Goal: Task Accomplishment & Management: Manage account settings

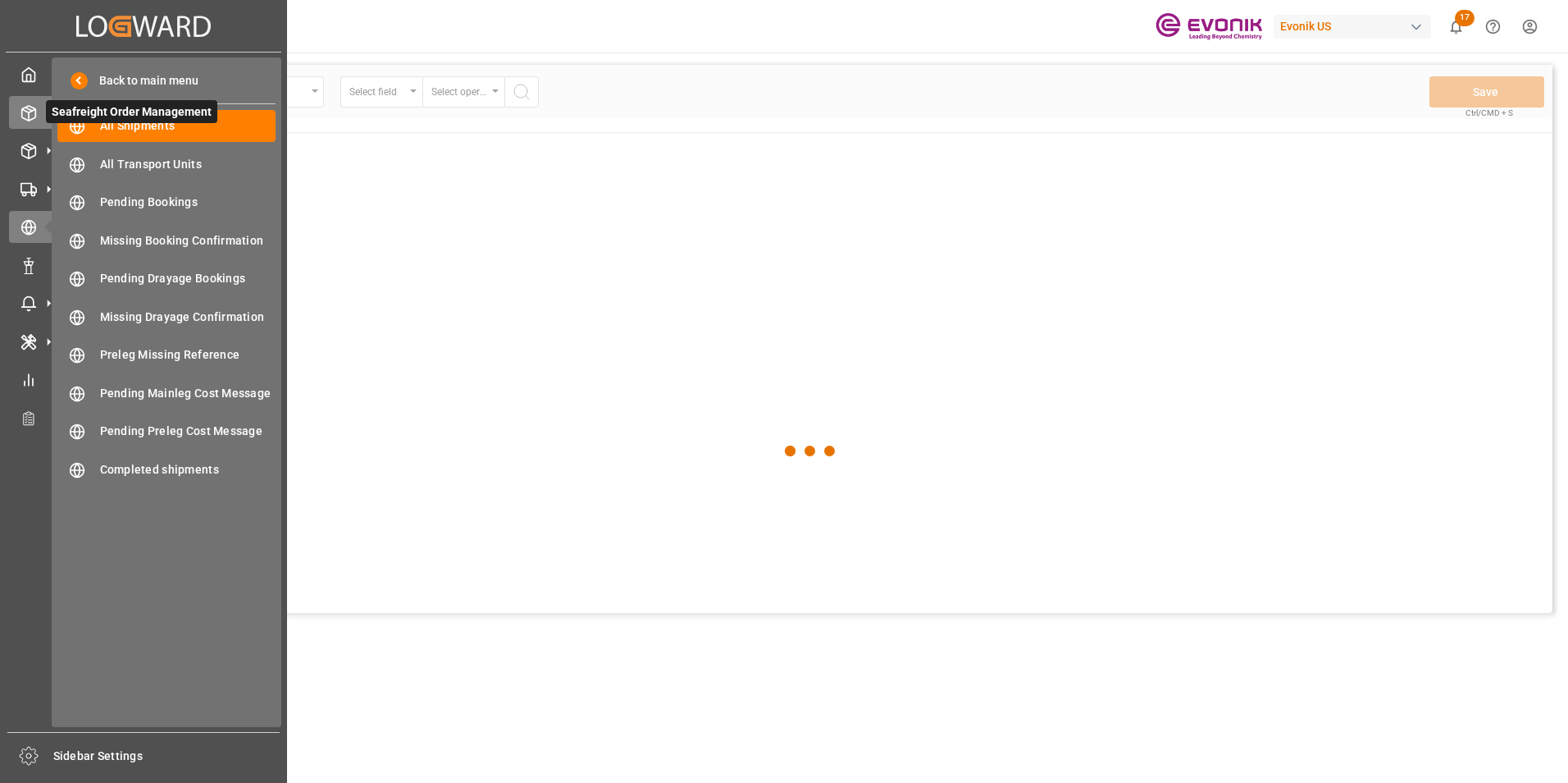
click at [27, 111] on icon at bounding box center [28, 114] width 16 height 17
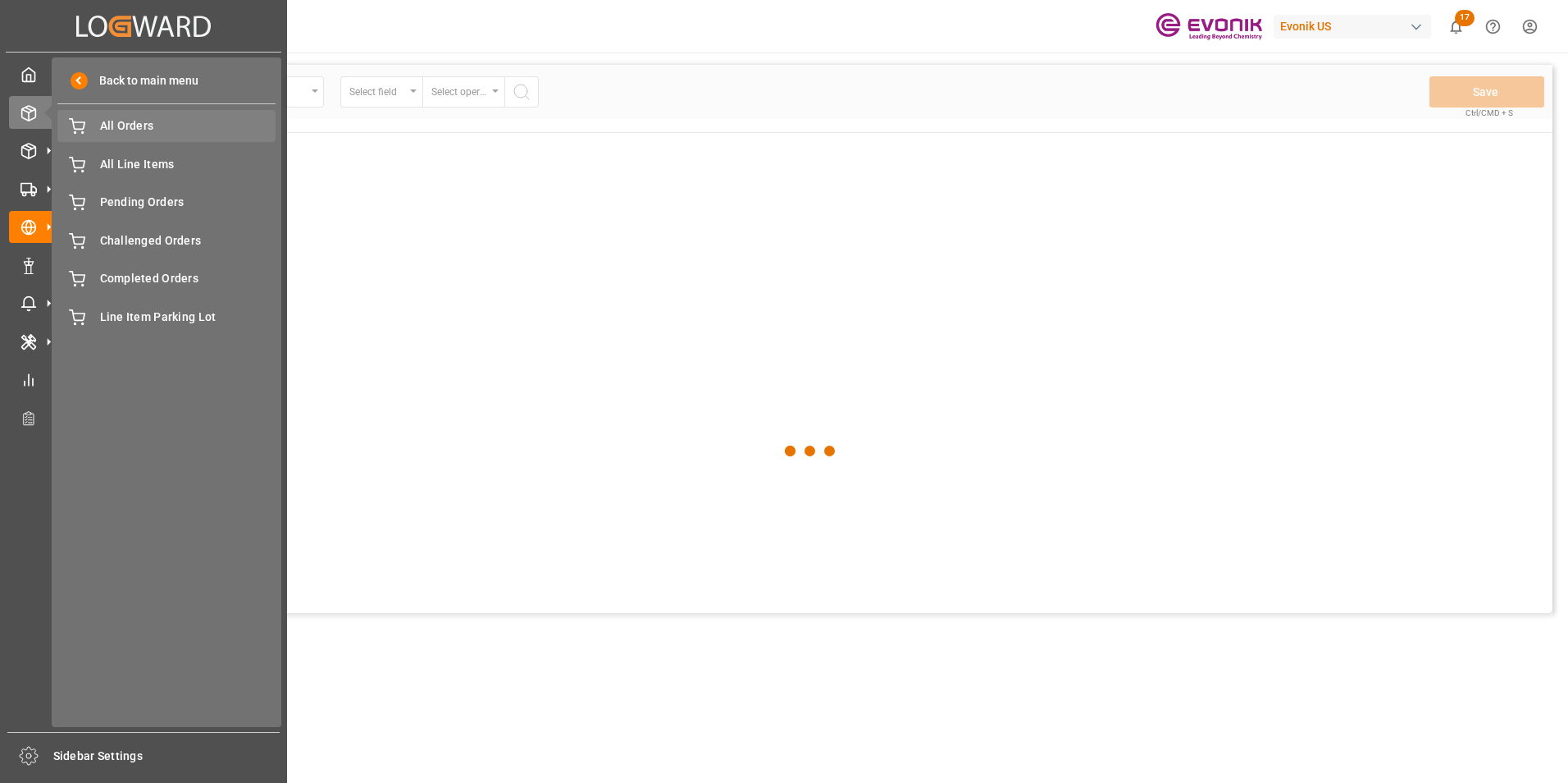
click at [137, 114] on div "All Orders All Orders" at bounding box center [167, 126] width 218 height 32
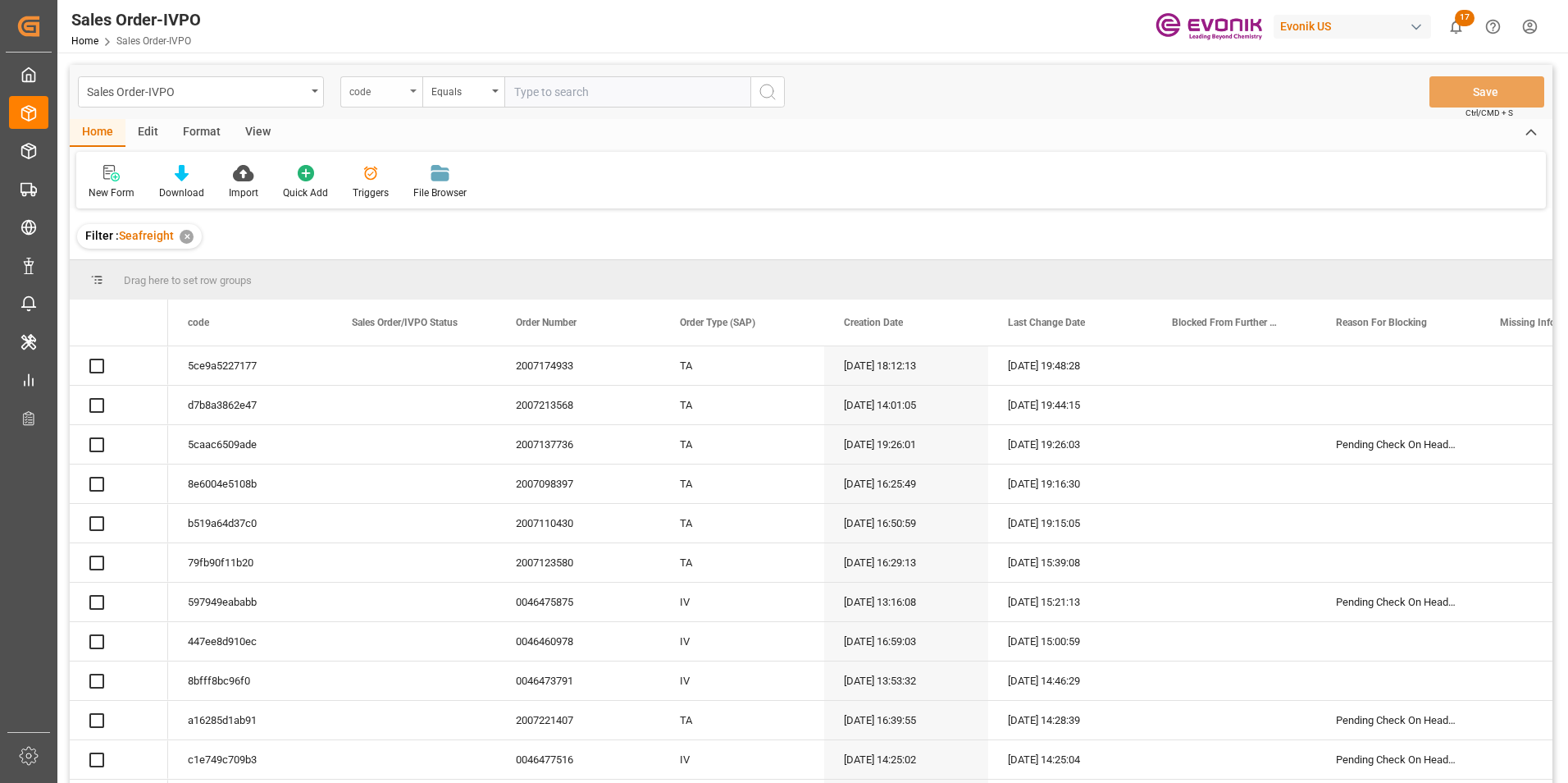
click at [412, 90] on icon "open menu" at bounding box center [412, 92] width 6 height 4
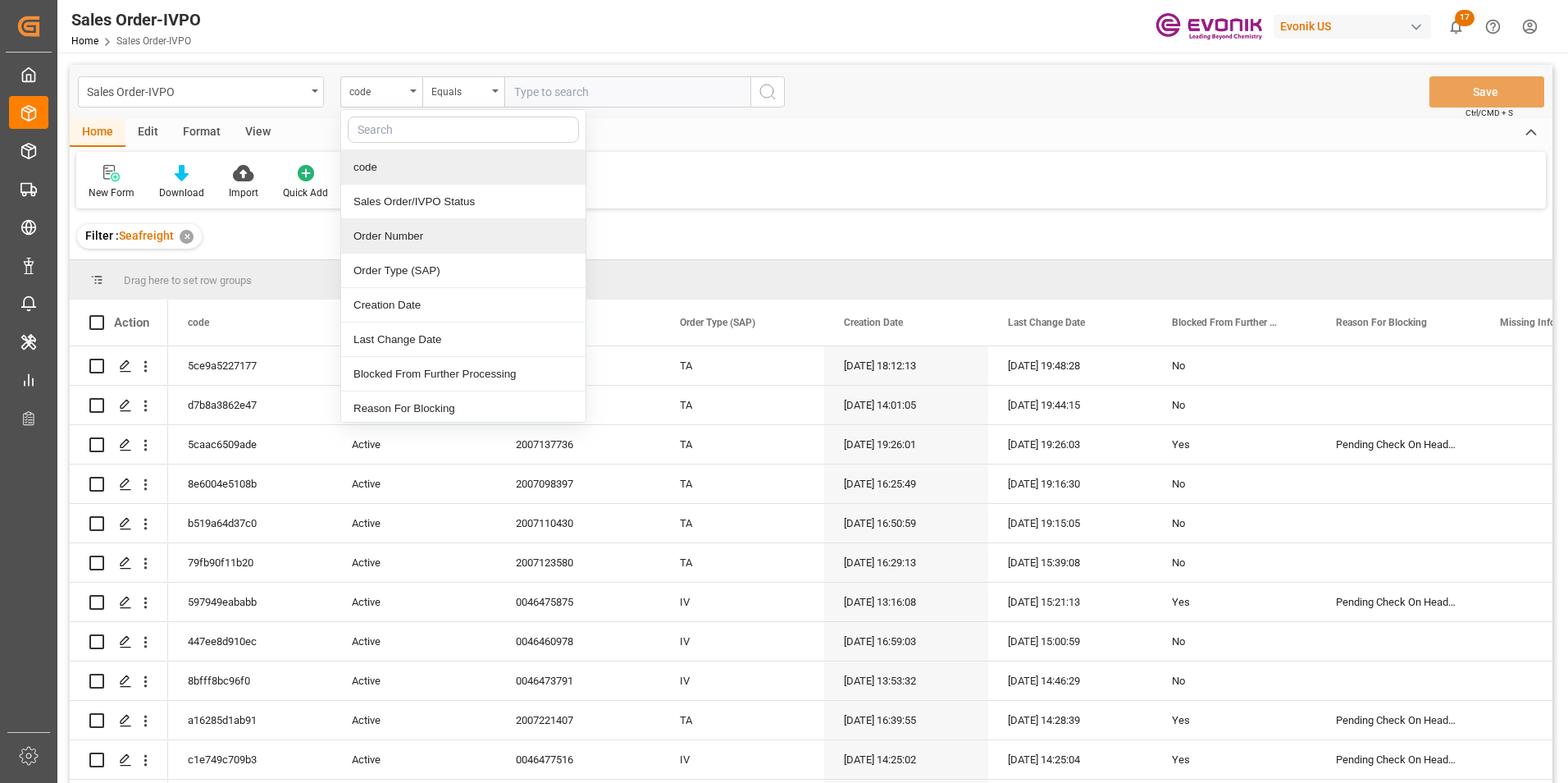
click at [390, 230] on div "Order Number" at bounding box center [463, 237] width 245 height 35
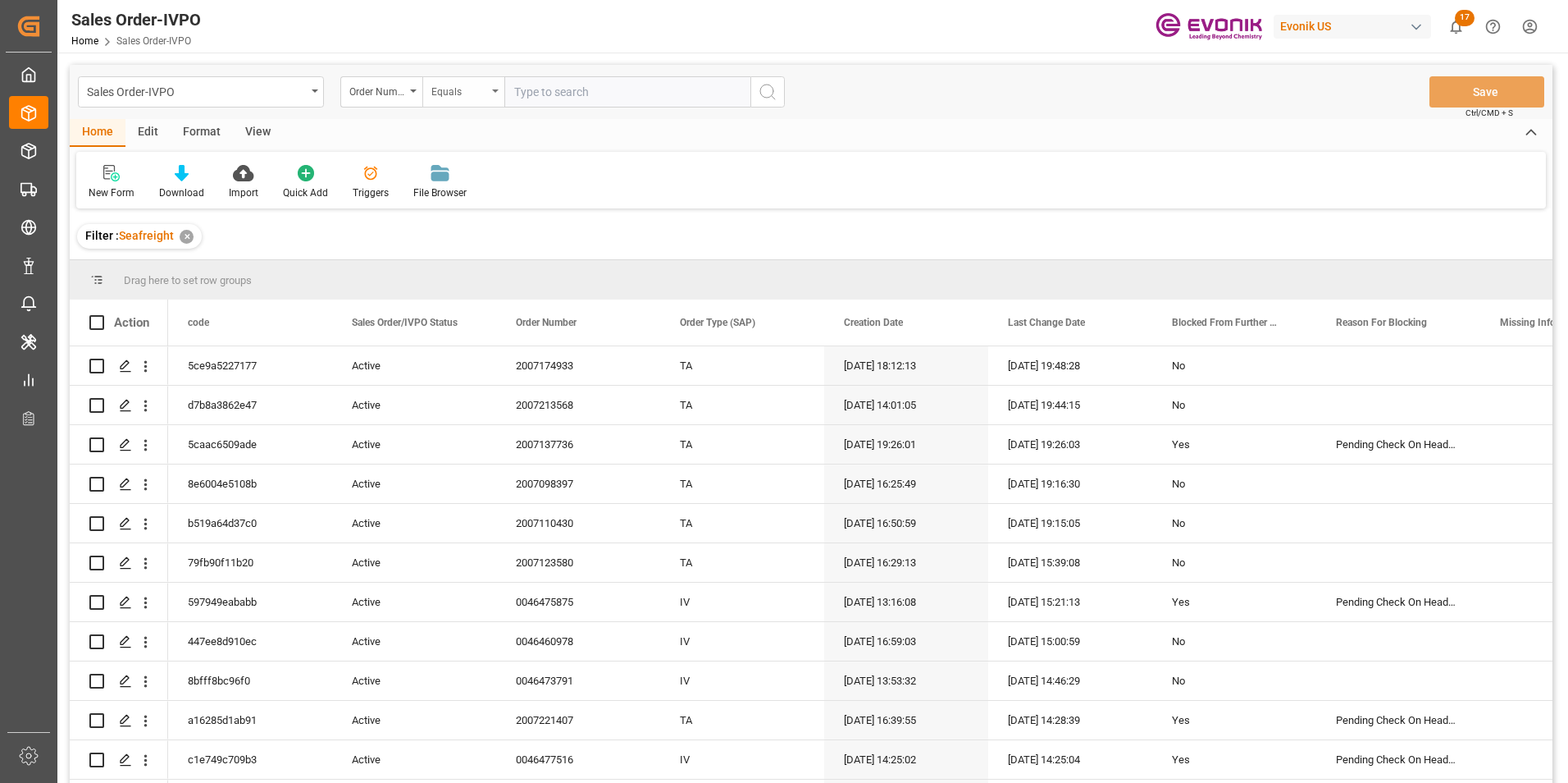
click at [495, 90] on icon "open menu" at bounding box center [495, 92] width 6 height 4
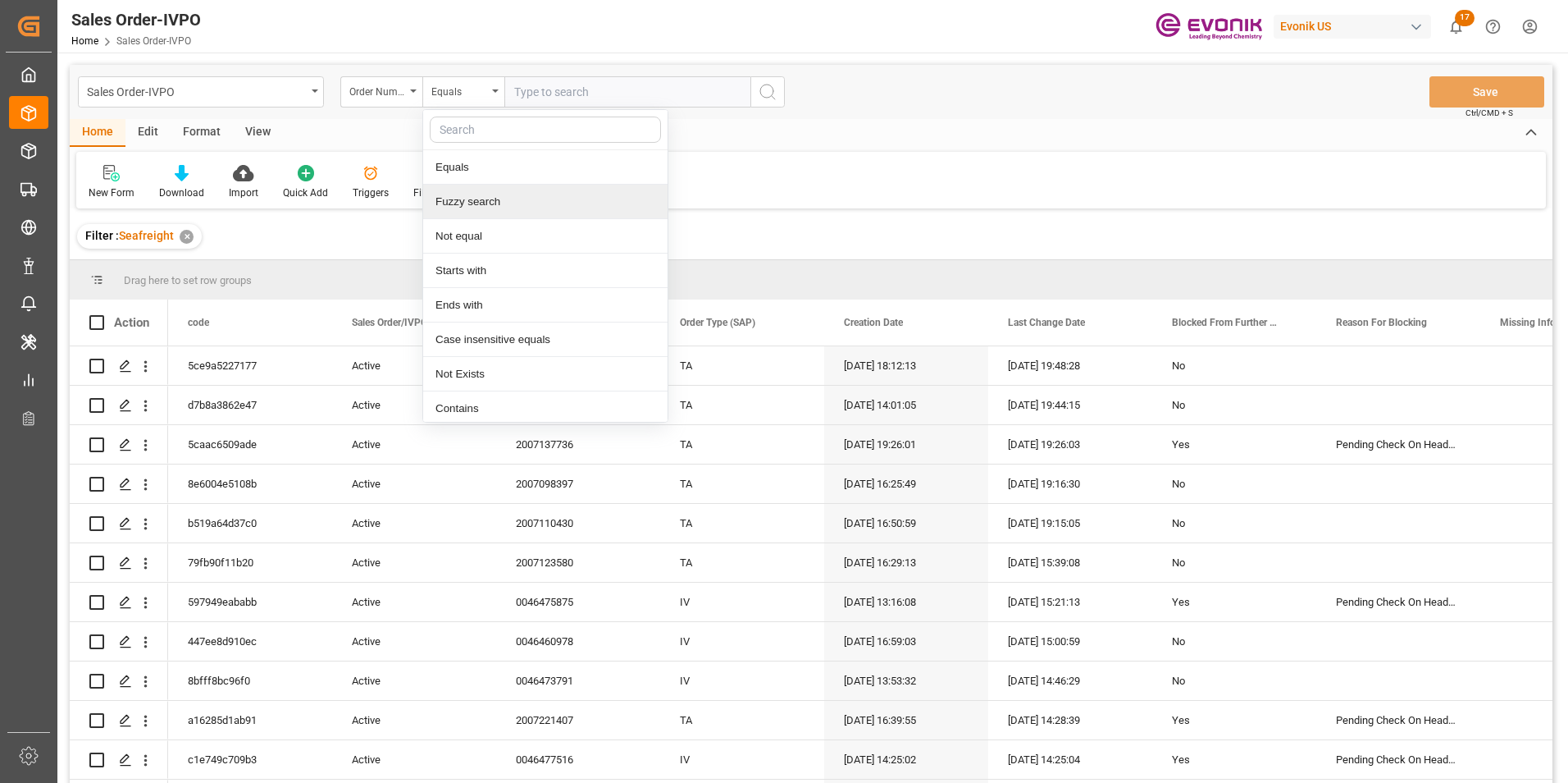
click at [462, 203] on div "Fuzzy search" at bounding box center [545, 202] width 245 height 35
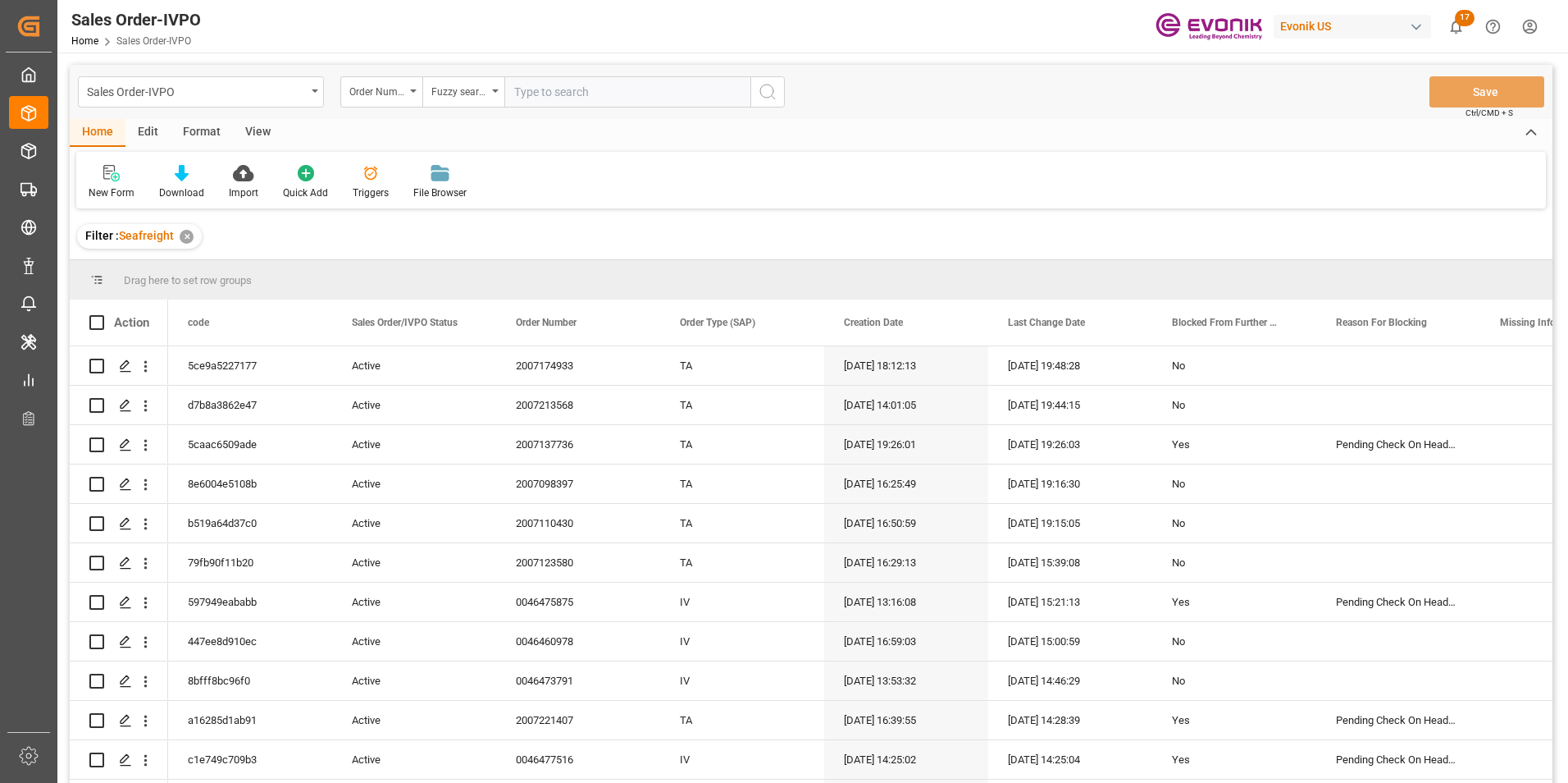
click at [540, 92] on input "text" at bounding box center [627, 92] width 246 height 31
paste input "46467185"
type input "46467185"
click at [760, 87] on icon "search button" at bounding box center [767, 91] width 19 height 19
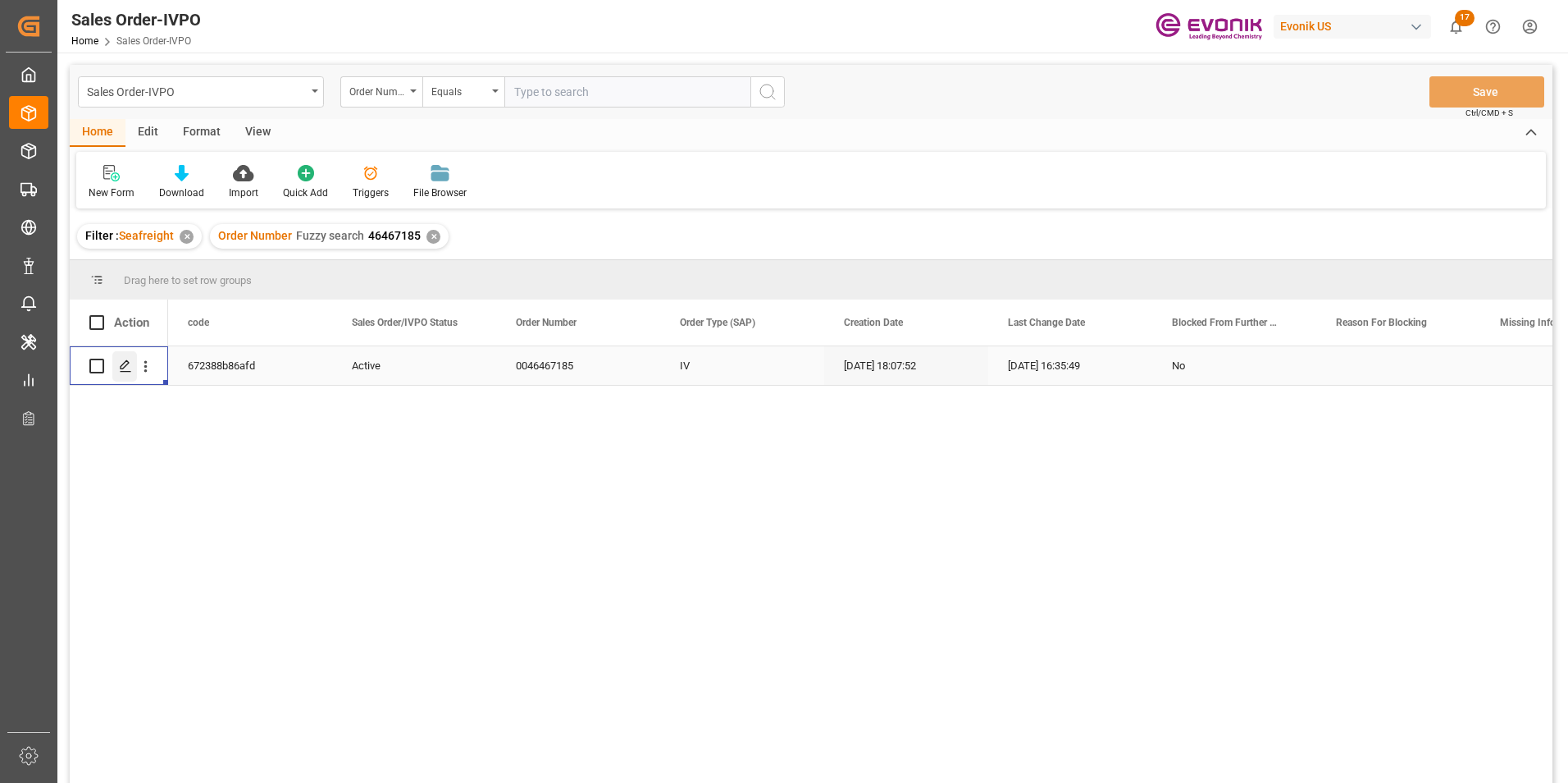
click at [126, 365] on polygon "Press SPACE to select this row." at bounding box center [125, 365] width 8 height 8
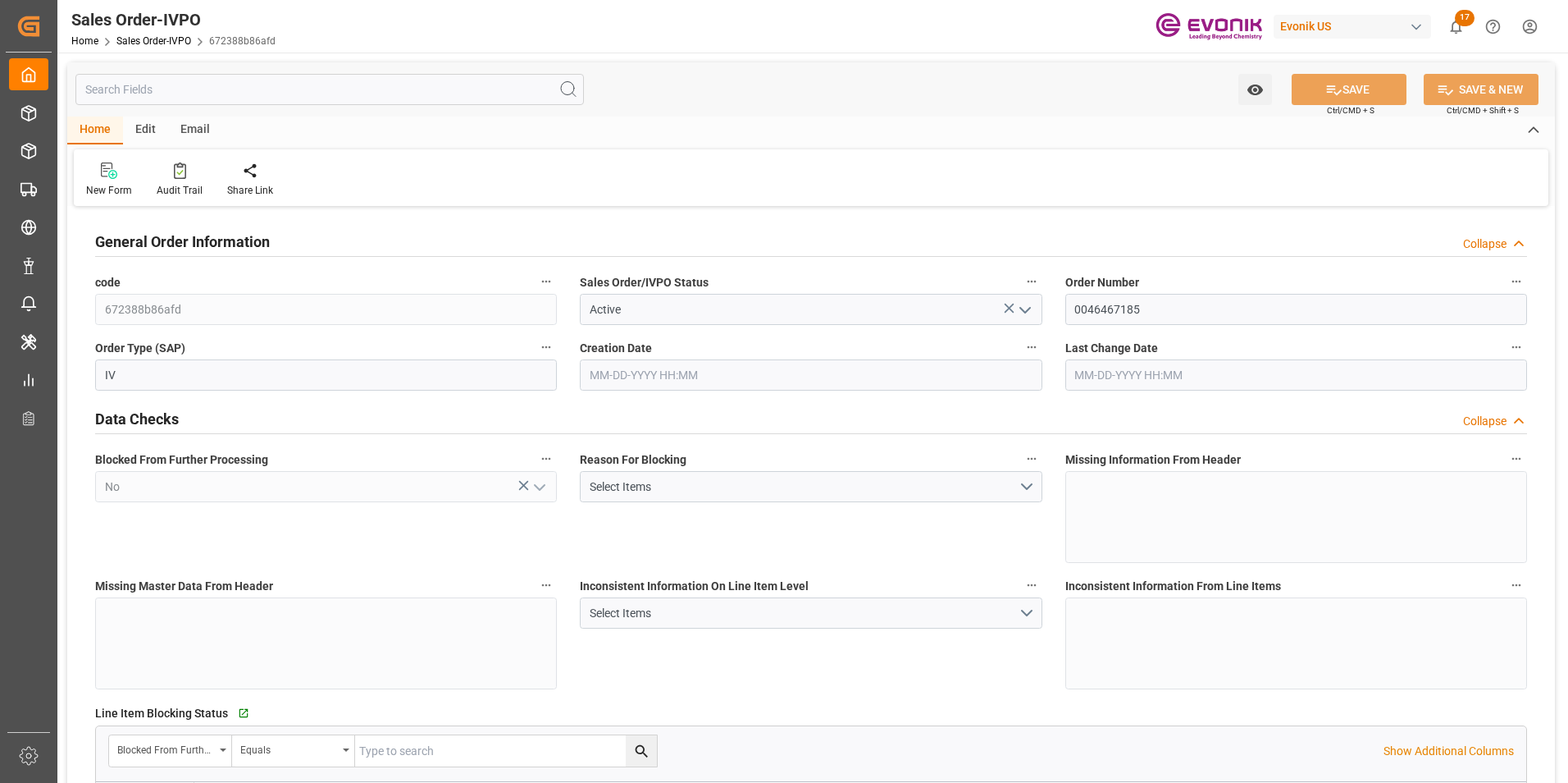
type input "NLRTM"
type input "0"
type input "1"
type input "2"
type input "17252"
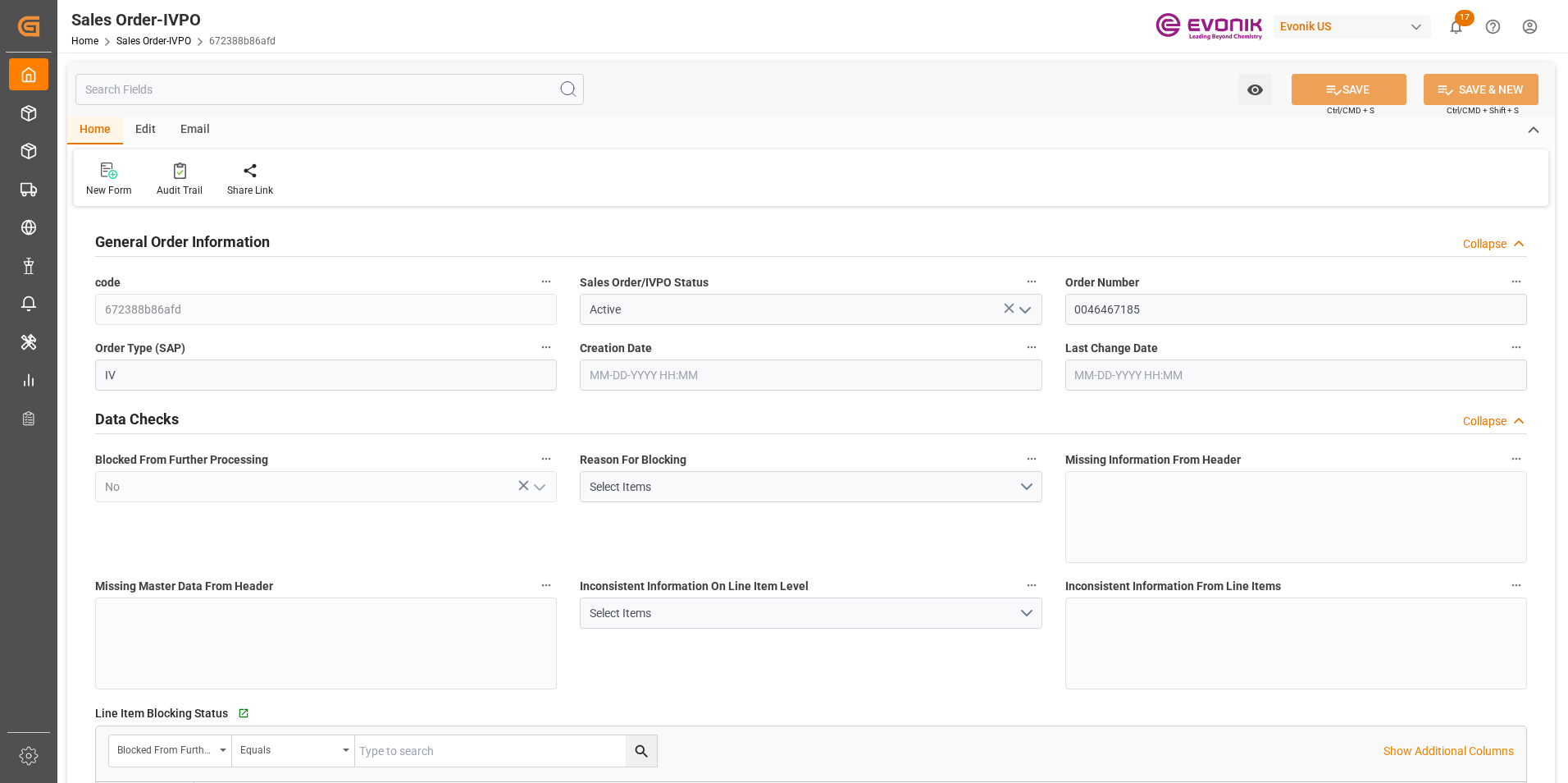
type input "0"
type input "17000"
type input "30"
type input "[DATE] 18:07"
type input "[DATE] 16:35"
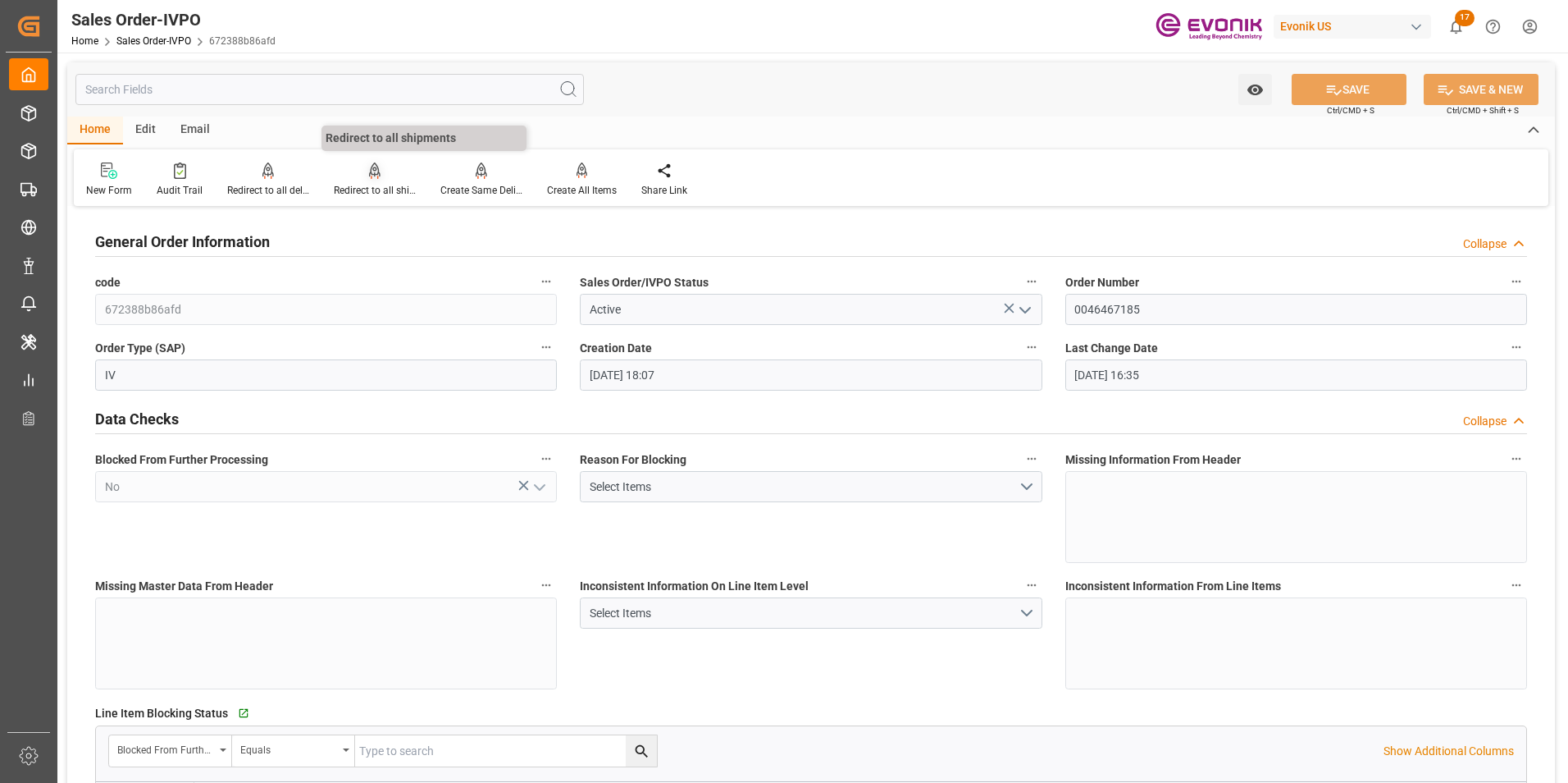
click at [373, 174] on icon at bounding box center [375, 171] width 12 height 17
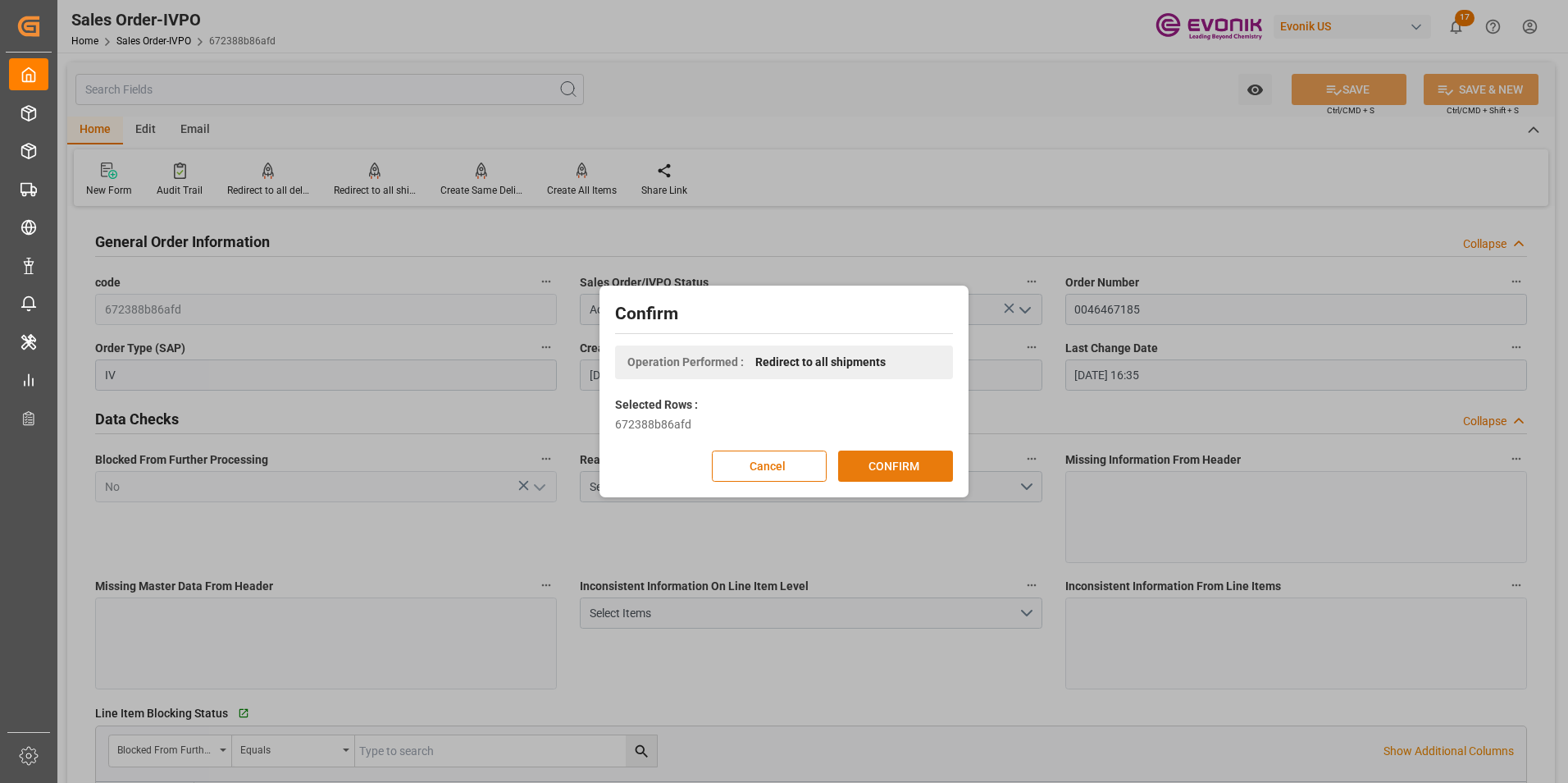
click at [916, 463] on button "CONFIRM" at bounding box center [894, 466] width 115 height 31
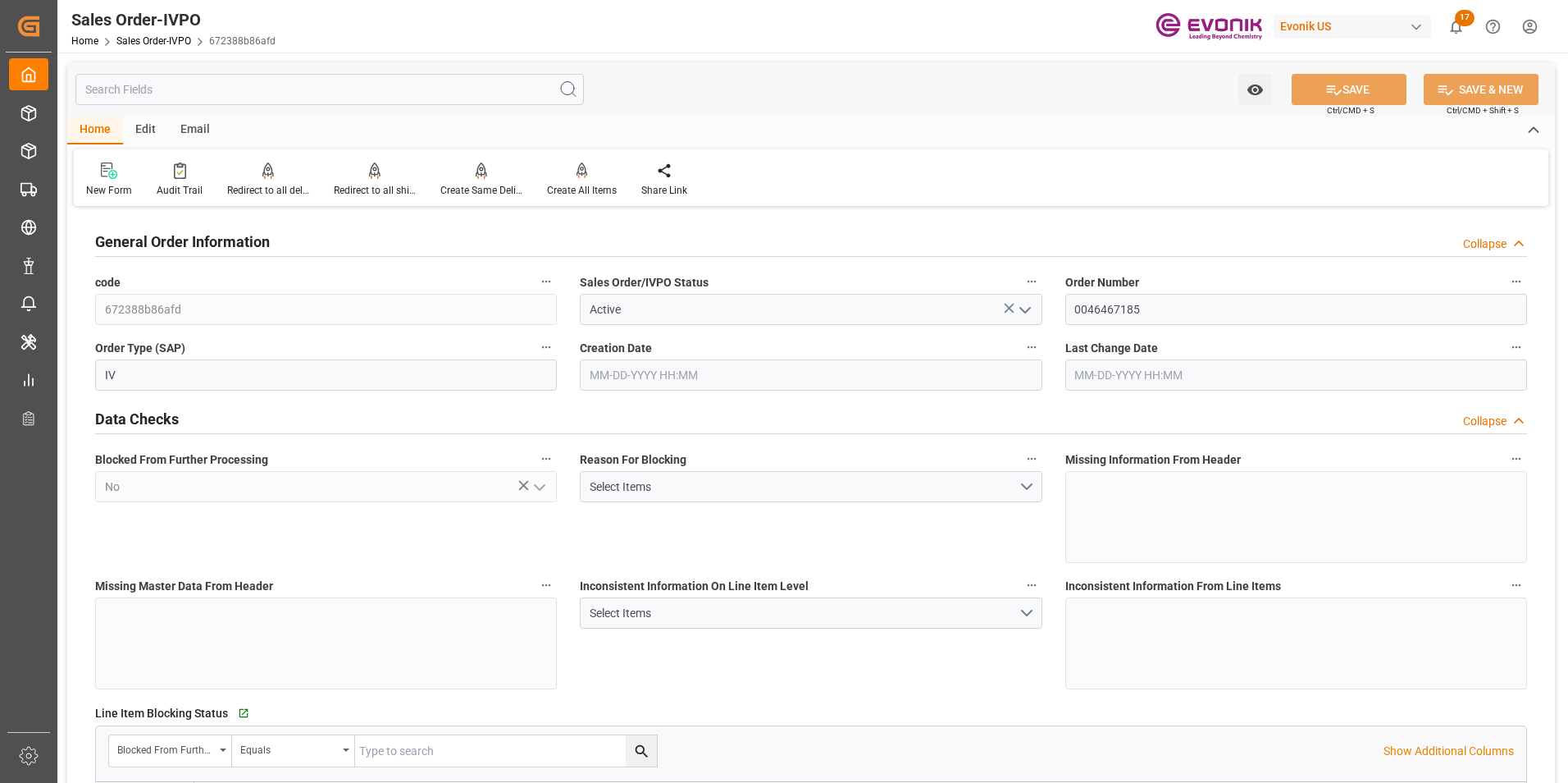
type input "NLRTM"
type input "0"
type input "1"
type input "2"
type input "17252"
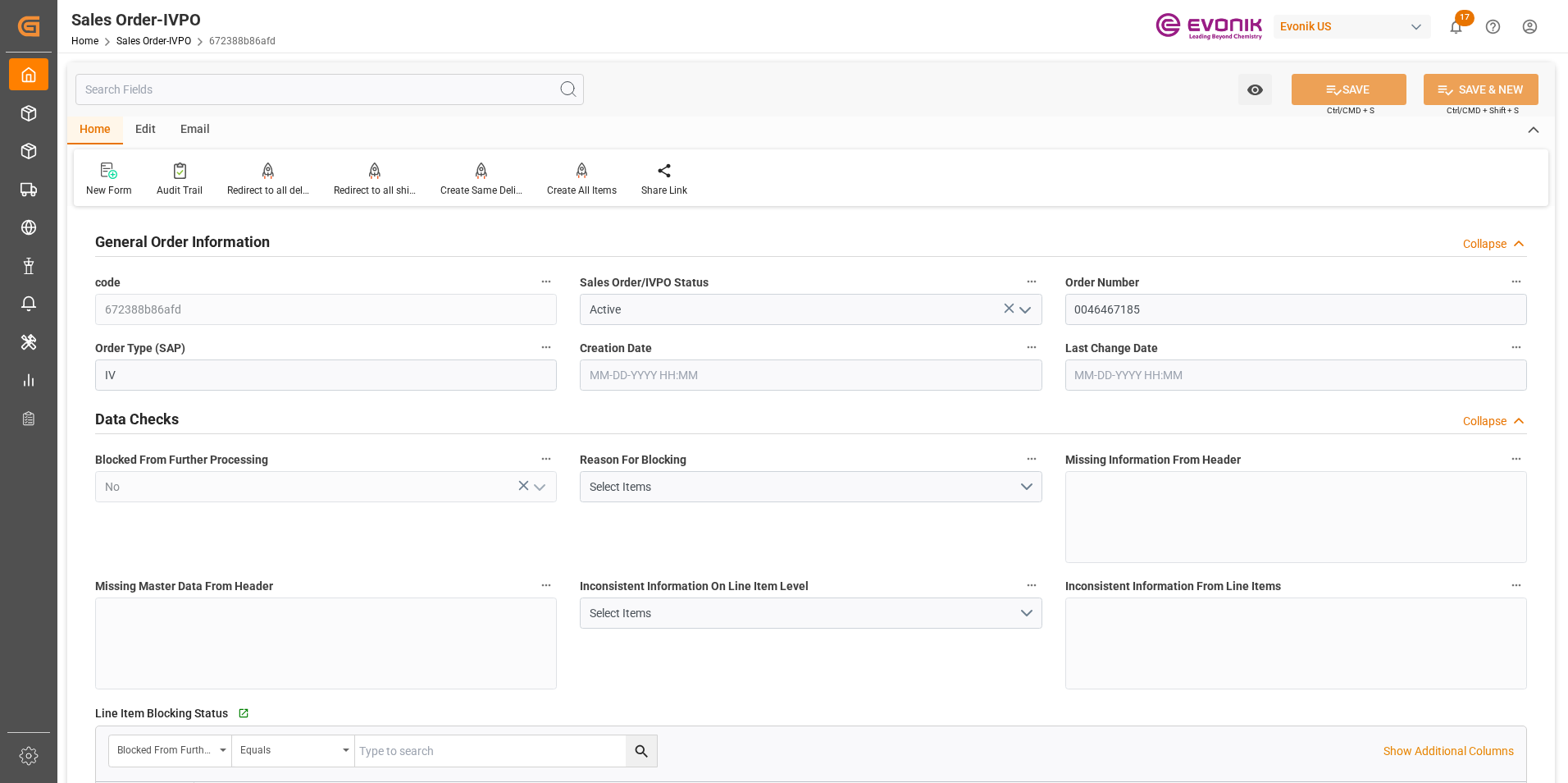
type input "0"
type input "17000"
type input "30"
type input "[DATE] 18:07"
type input "[DATE] 16:35"
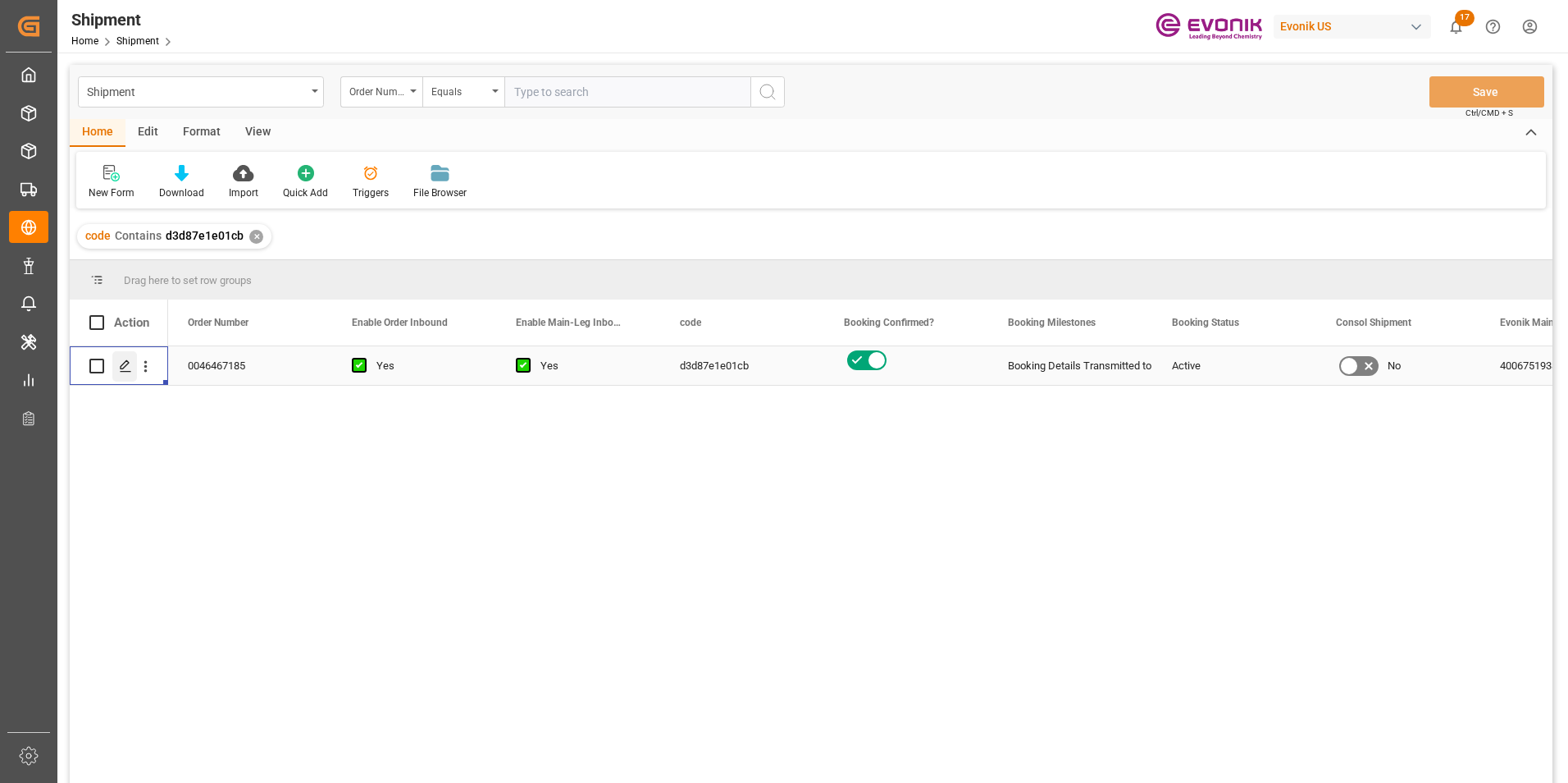
click at [123, 369] on polygon "Press SPACE to select this row." at bounding box center [125, 365] width 8 height 8
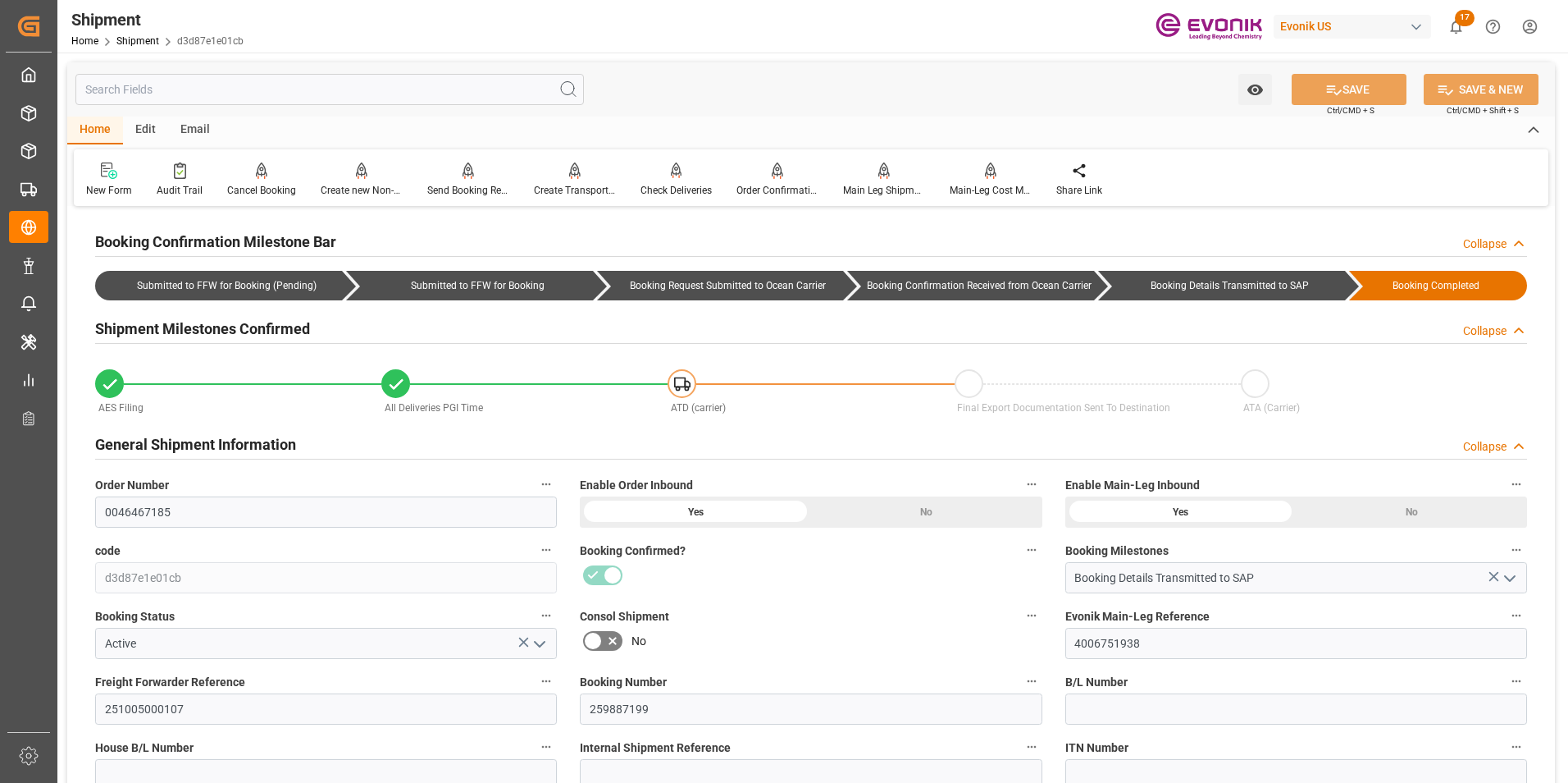
scroll to position [410, 0]
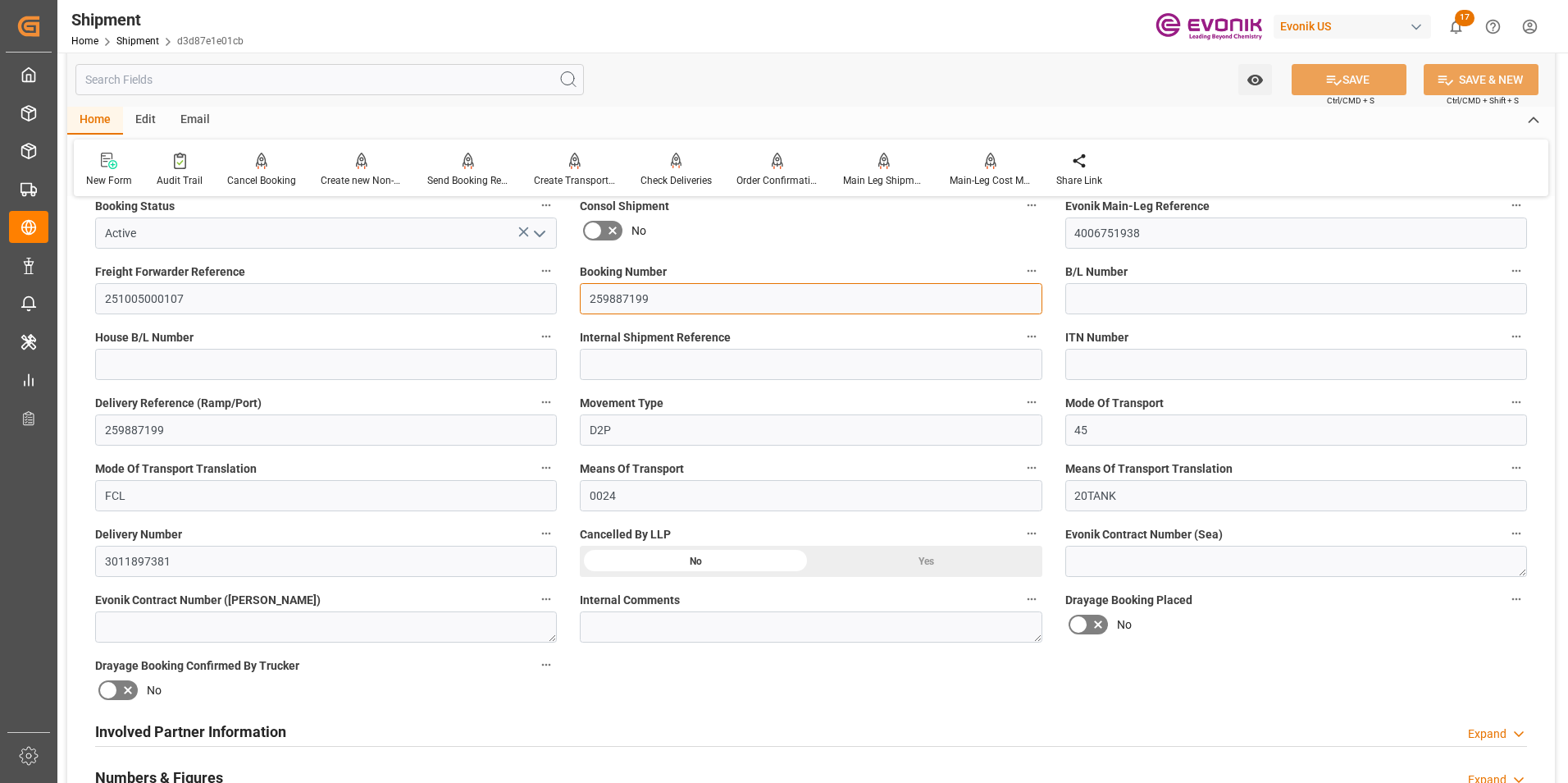
drag, startPoint x: 663, startPoint y: 294, endPoint x: 545, endPoint y: 302, distance: 118.3
click at [545, 301] on div "Booking Confirmation Milestone Bar Collapse Submitted to FFW for Booking (Pendi…" at bounding box center [810, 649] width 1487 height 1696
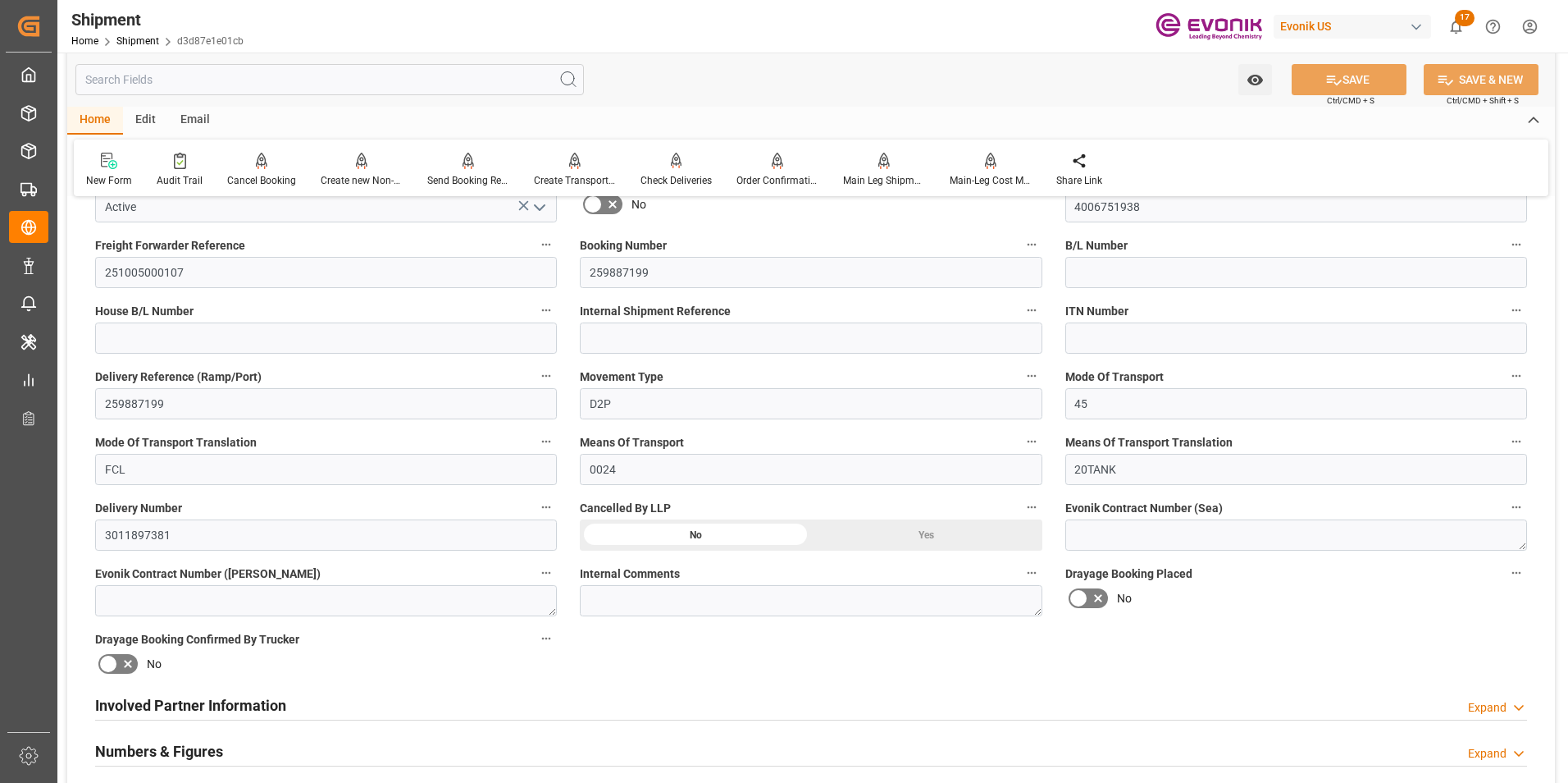
scroll to position [492, 0]
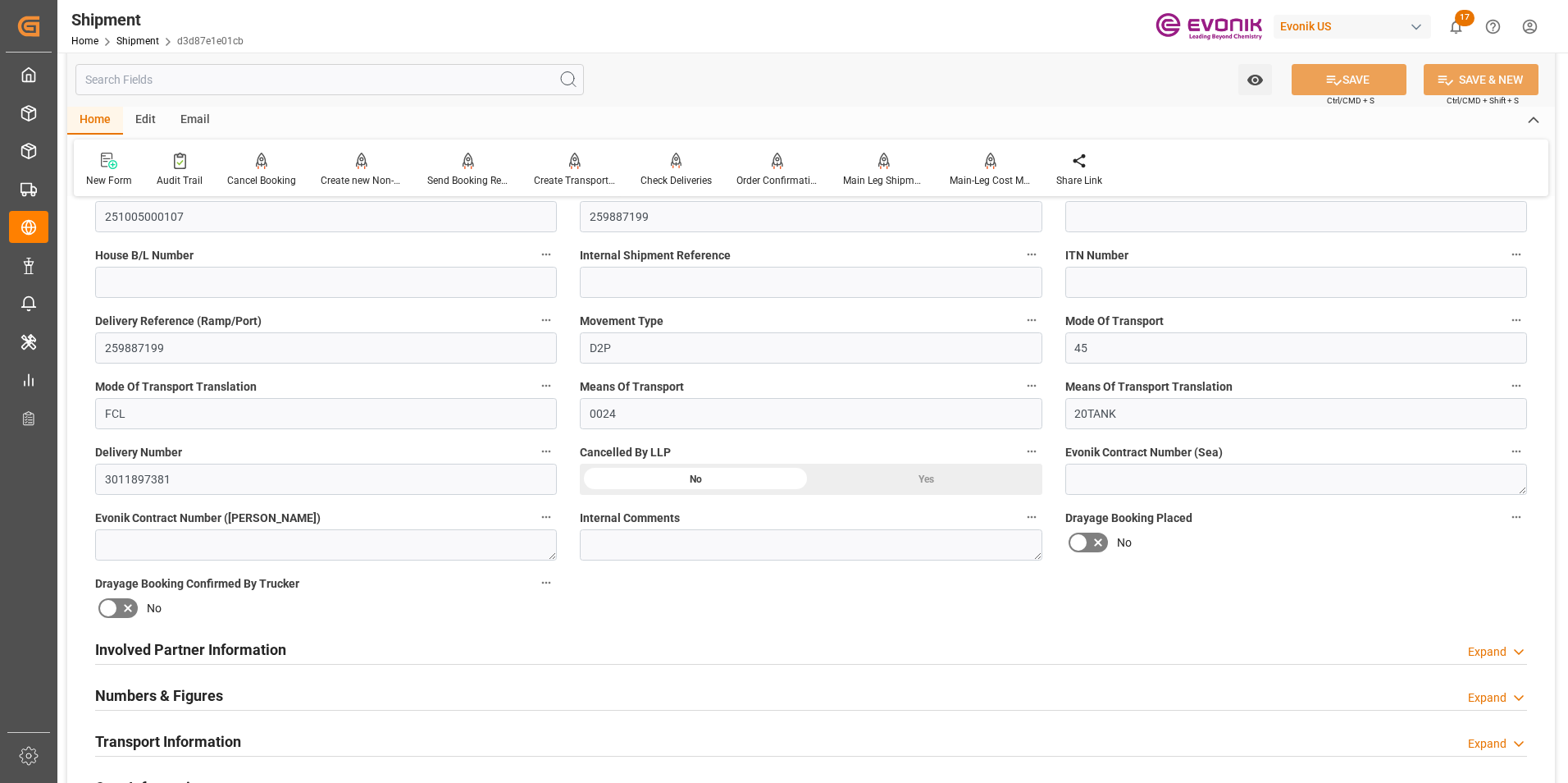
drag, startPoint x: 782, startPoint y: 648, endPoint x: 952, endPoint y: 565, distance: 189.2
click at [782, 648] on div "Involved Partner Information Expand" at bounding box center [811, 648] width 1431 height 31
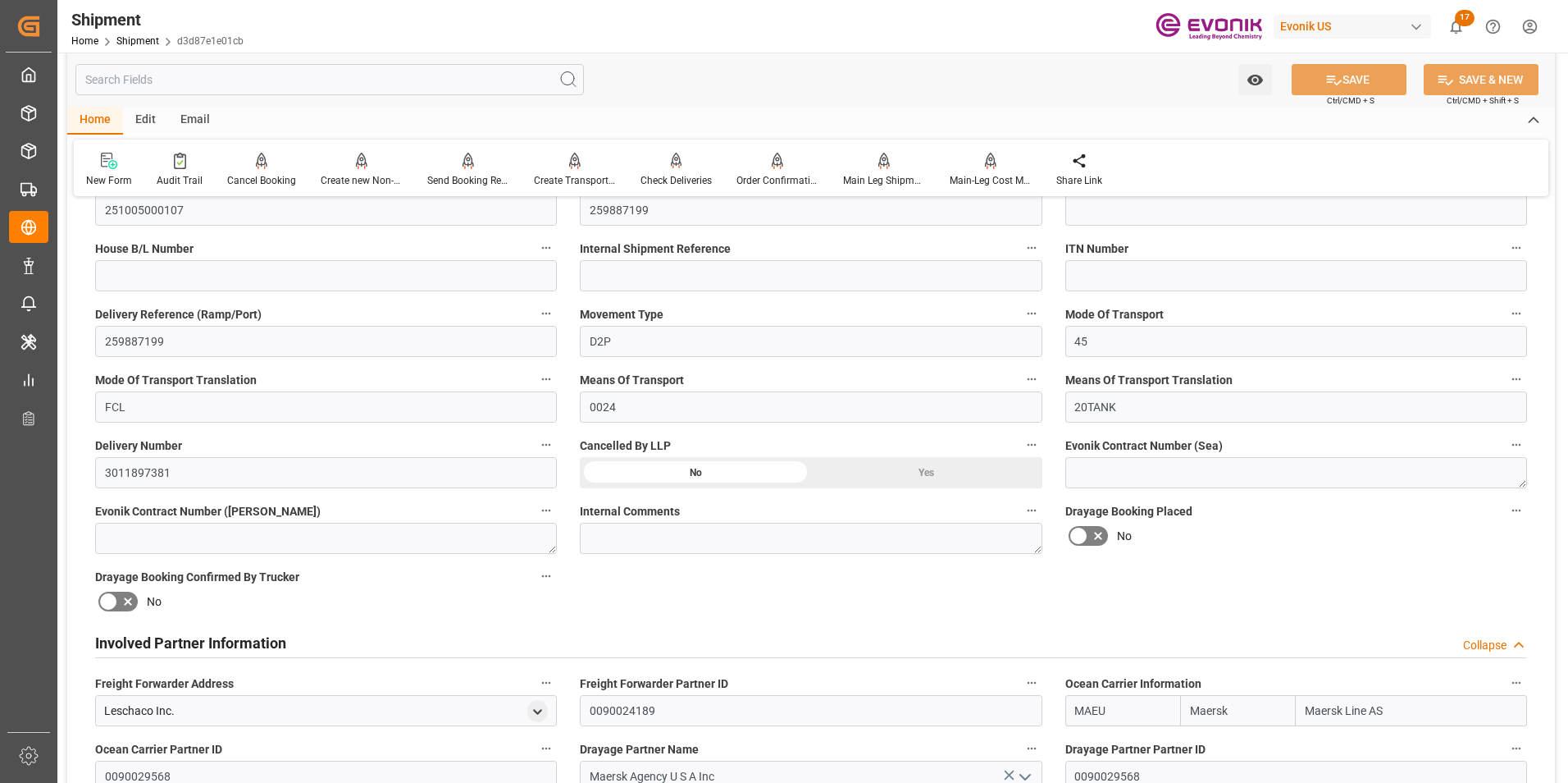
scroll to position [246, 0]
